Goal: Task Accomplishment & Management: Use online tool/utility

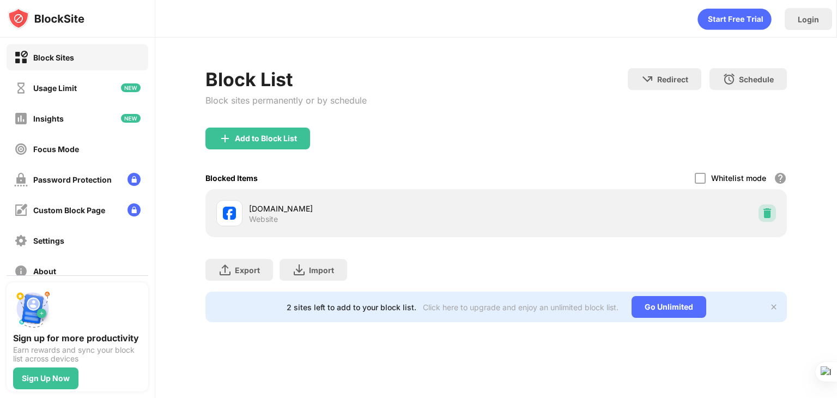
click at [759, 215] on div at bounding box center [766, 212] width 17 height 17
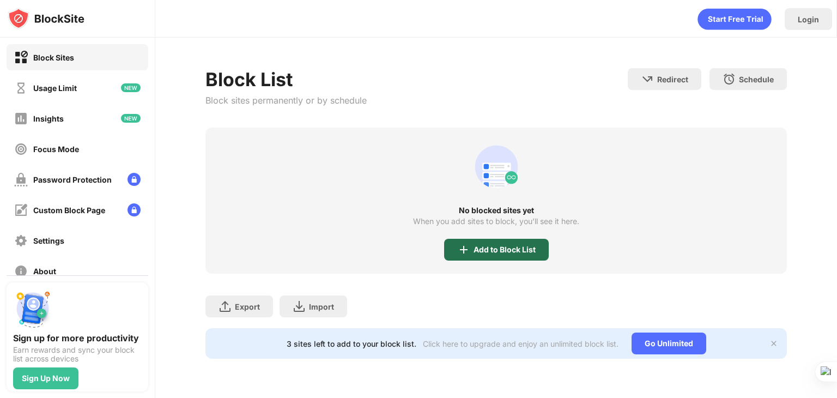
click at [476, 249] on div "Add to Block List" at bounding box center [504, 249] width 62 height 9
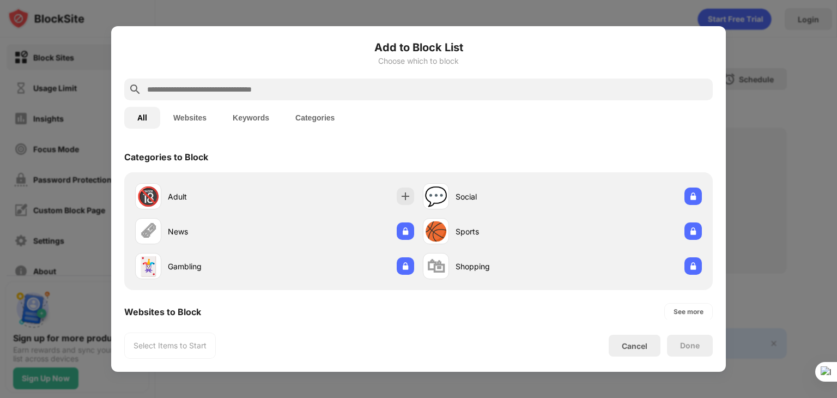
click at [271, 90] on input "text" at bounding box center [427, 89] width 562 height 13
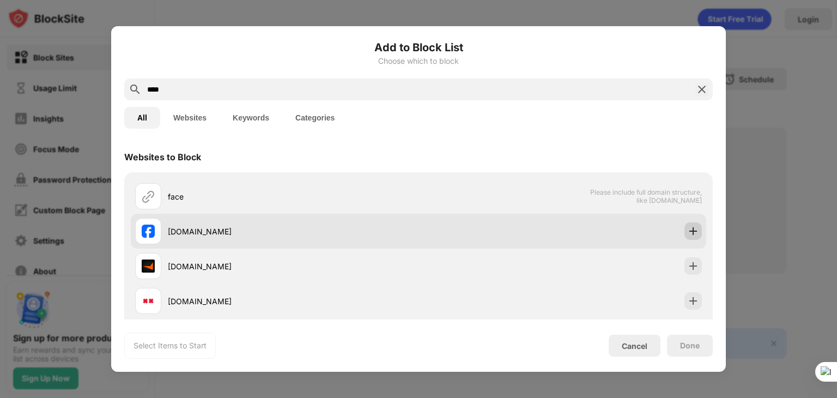
type input "****"
click at [687, 231] on img at bounding box center [692, 230] width 11 height 11
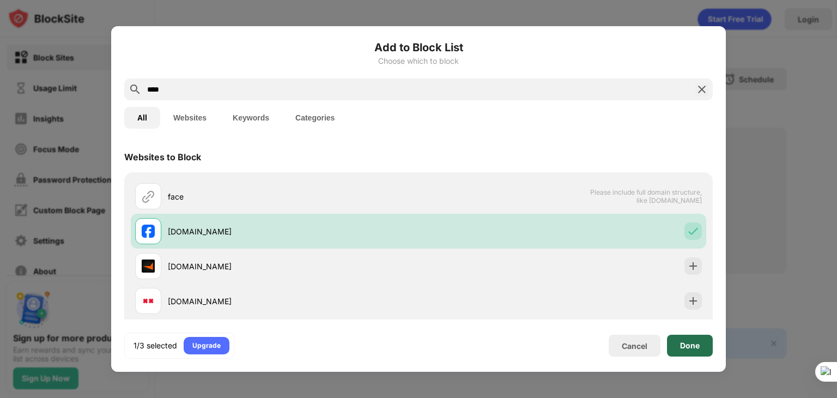
click at [686, 344] on div "Done" at bounding box center [690, 345] width 20 height 9
